Goal: Check status: Check status

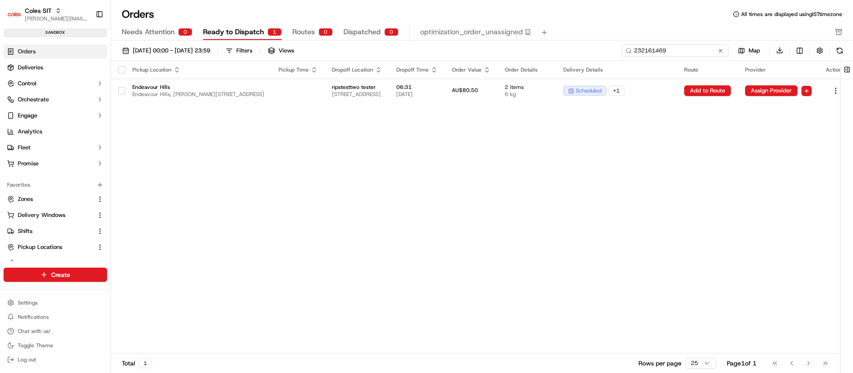
click at [689, 52] on input "232161469" at bounding box center [675, 50] width 107 height 12
paste input "87"
type input "232161487"
click at [382, 97] on span "[STREET_ADDRESS]" at bounding box center [357, 94] width 50 height 7
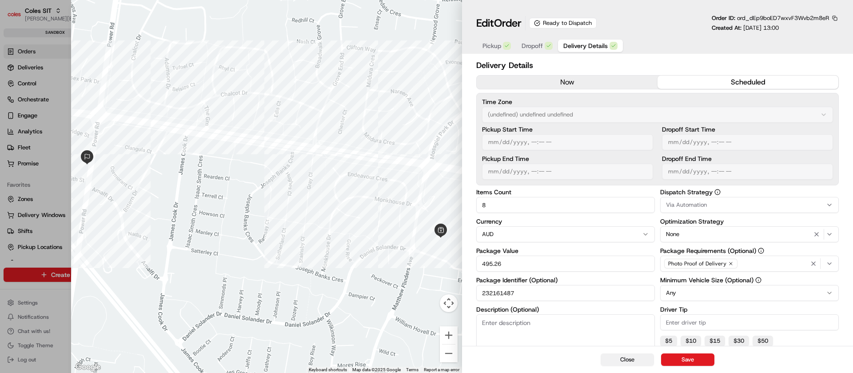
click at [631, 353] on button "Close" at bounding box center [627, 359] width 53 height 12
type input "1"
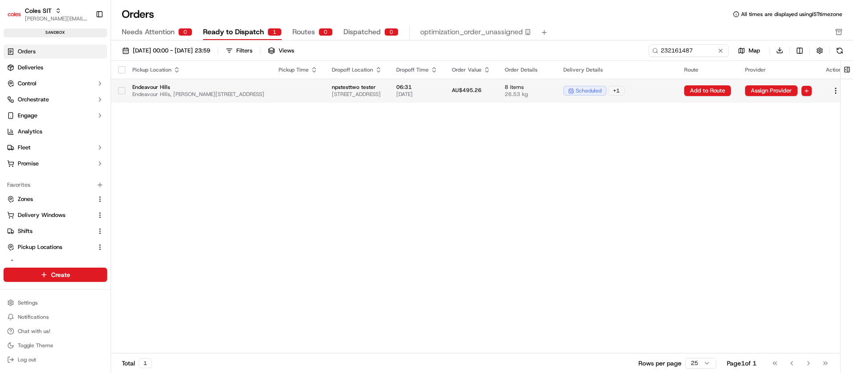
click at [498, 96] on td "AU$495.26" at bounding box center [471, 91] width 53 height 24
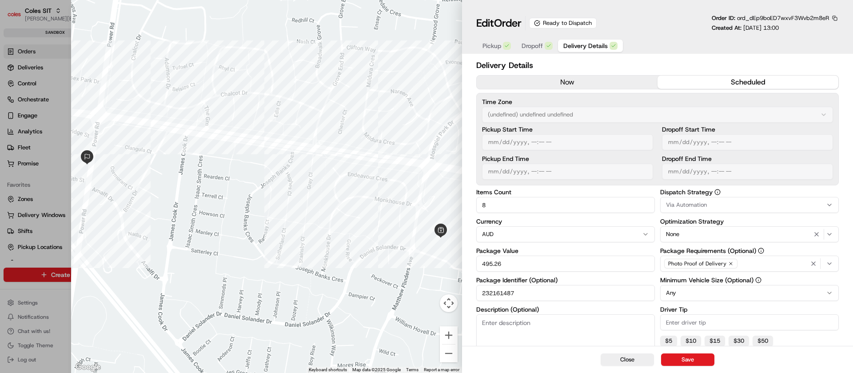
drag, startPoint x: 852, startPoint y: 173, endPoint x: 850, endPoint y: 304, distance: 130.7
click at [850, 304] on div "Delivery Details now scheduled Time Zone (undefined) undefined undefined Pickup…" at bounding box center [657, 265] width 391 height 416
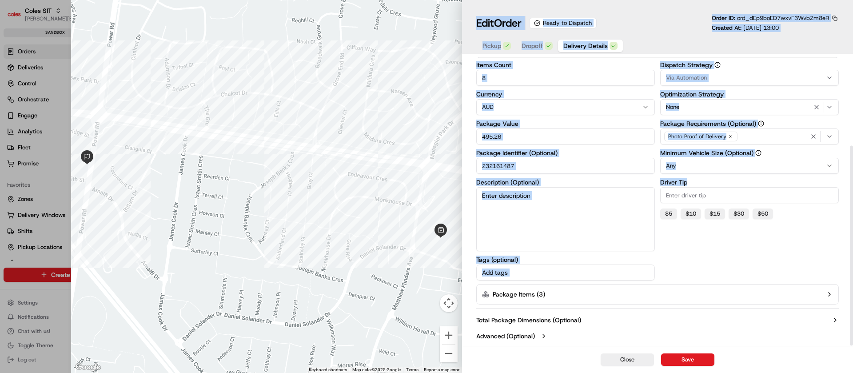
drag, startPoint x: 851, startPoint y: 310, endPoint x: 853, endPoint y: 388, distance: 78.7
click at [853, 372] on html "Coles SIT [PERSON_NAME][EMAIL_ADDRESS][DOMAIN_NAME] Toggle Sidebar sandbox Orde…" at bounding box center [426, 186] width 853 height 373
click at [830, 296] on icon "button" at bounding box center [829, 294] width 7 height 7
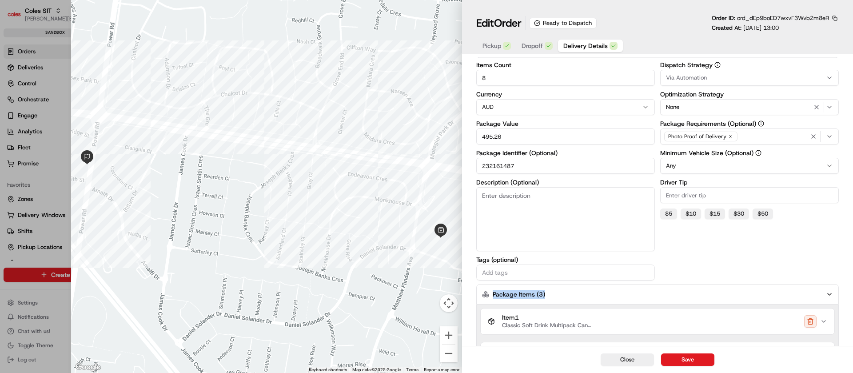
scroll to position [252, 0]
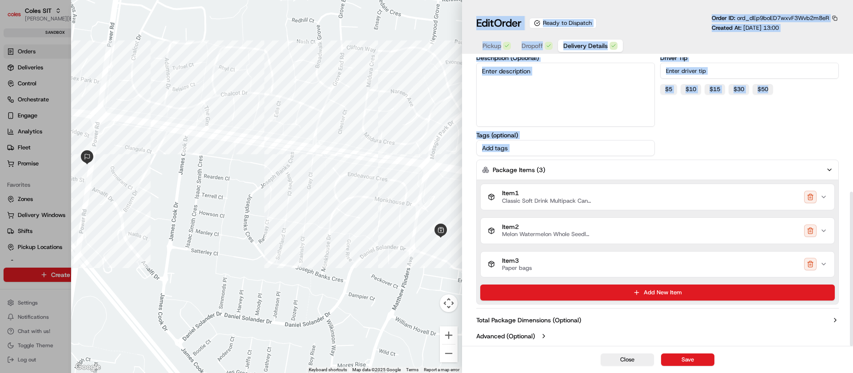
drag, startPoint x: 853, startPoint y: 260, endPoint x: 852, endPoint y: 398, distance: 138.7
click at [852, 372] on html "Coles SIT [PERSON_NAME][EMAIL_ADDRESS][DOMAIN_NAME] Toggle Sidebar sandbox Orde…" at bounding box center [426, 186] width 853 height 373
click at [825, 263] on icon "button" at bounding box center [824, 264] width 4 height 2
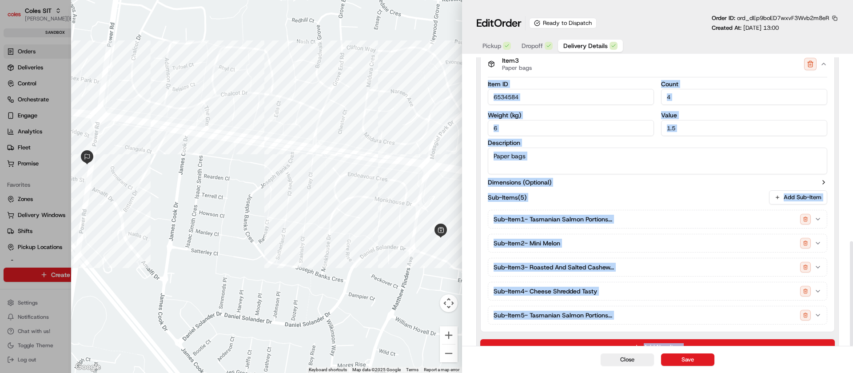
drag, startPoint x: 853, startPoint y: 246, endPoint x: 853, endPoint y: 340, distance: 93.8
click at [853, 340] on div "Delivery Details now scheduled Time Zone (undefined) undefined undefined Pickup…" at bounding box center [657, 201] width 391 height 288
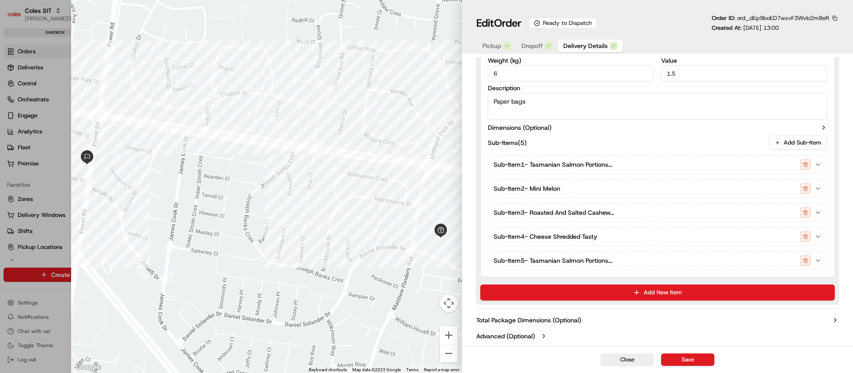
drag, startPoint x: 853, startPoint y: 268, endPoint x: 853, endPoint y: 228, distance: 39.6
